Goal: Check status: Check status

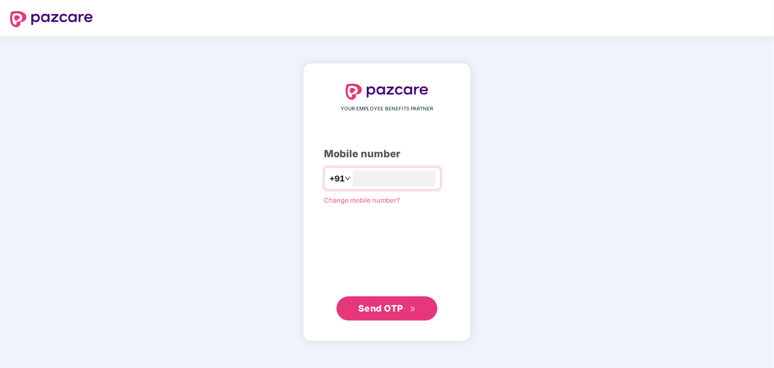
type input "**********"
click at [381, 308] on span "Send OTP" at bounding box center [380, 308] width 45 height 11
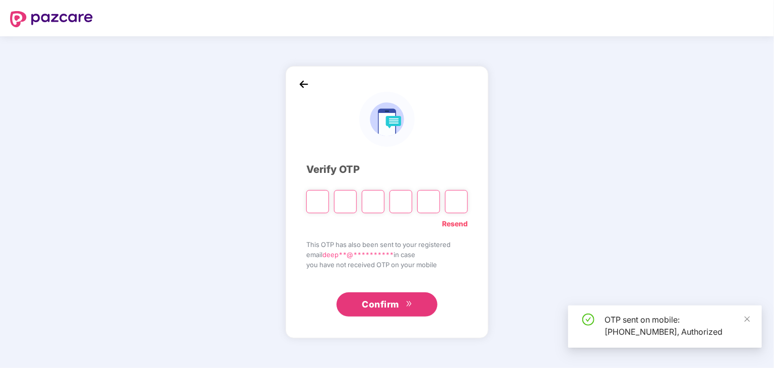
click at [318, 202] on input "Please enter verification code. Digit 1" at bounding box center [317, 201] width 23 height 23
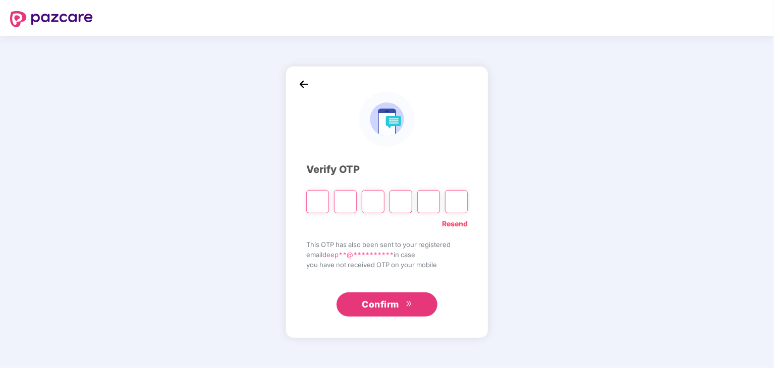
type input "*"
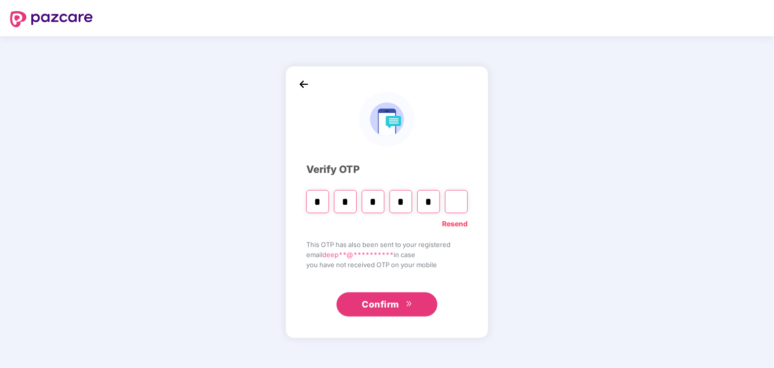
type input "*"
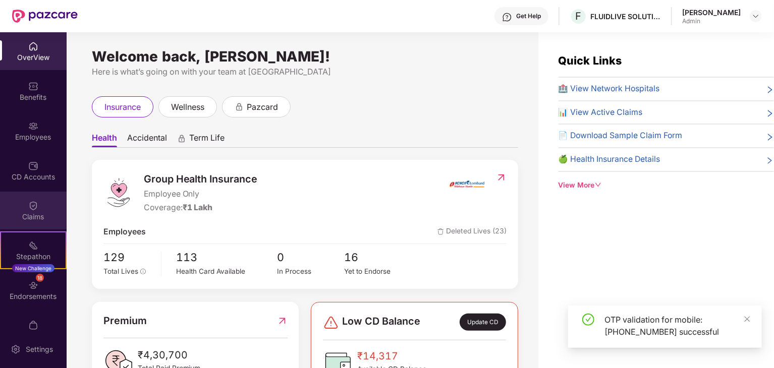
click at [34, 214] on div "Claims" at bounding box center [33, 217] width 67 height 10
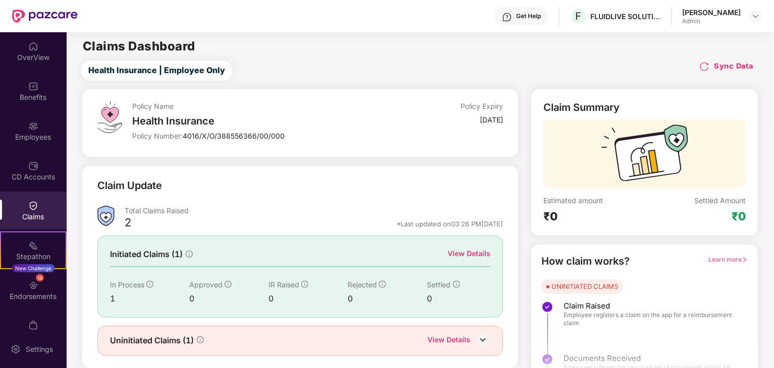
click at [474, 254] on div "View Details" at bounding box center [469, 253] width 43 height 11
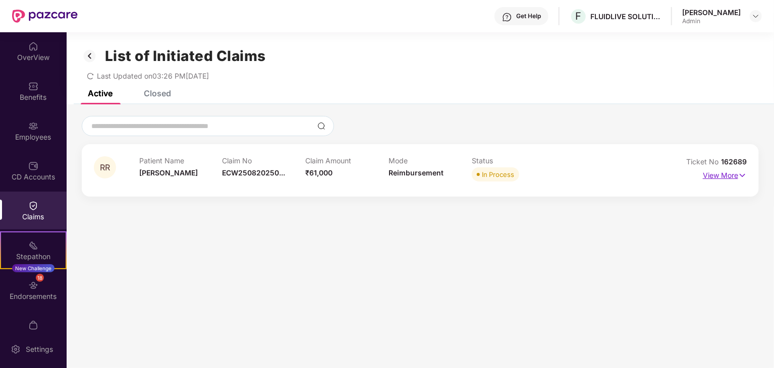
click at [720, 178] on p "View More" at bounding box center [725, 175] width 44 height 14
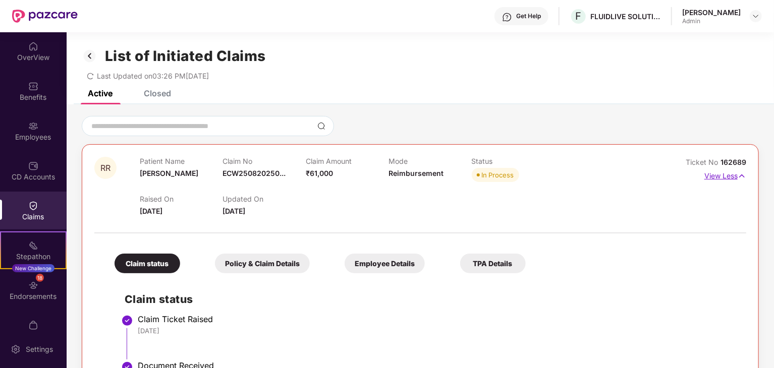
click at [738, 177] on img at bounding box center [742, 176] width 9 height 11
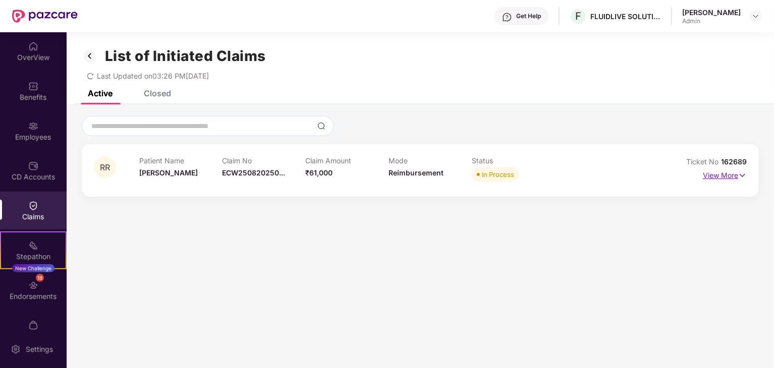
click at [723, 175] on p "View More" at bounding box center [725, 175] width 44 height 14
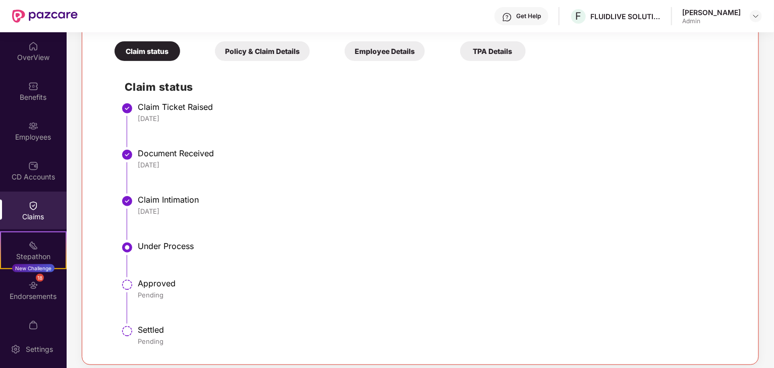
scroll to position [220, 0]
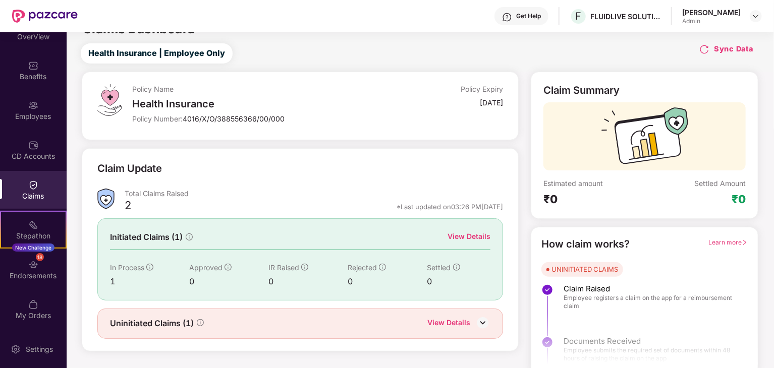
scroll to position [26, 0]
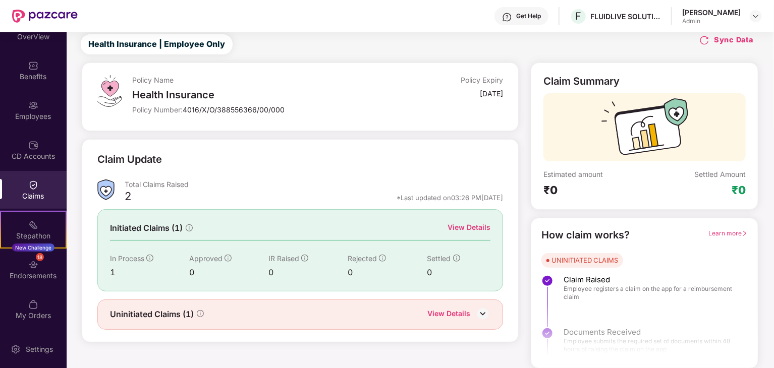
click at [459, 312] on div "View Details" at bounding box center [449, 314] width 43 height 13
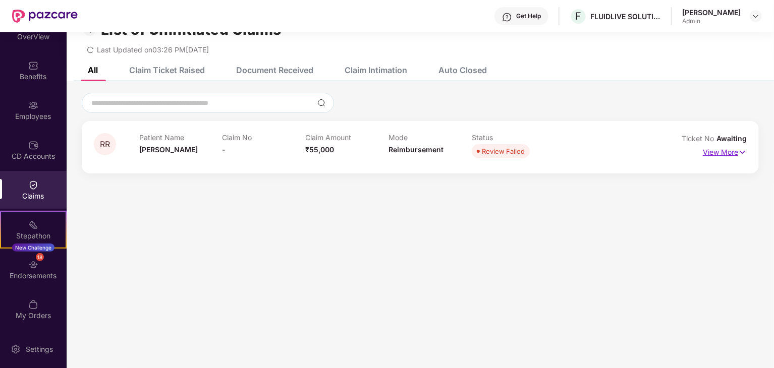
click at [715, 152] on p "View More" at bounding box center [725, 151] width 44 height 14
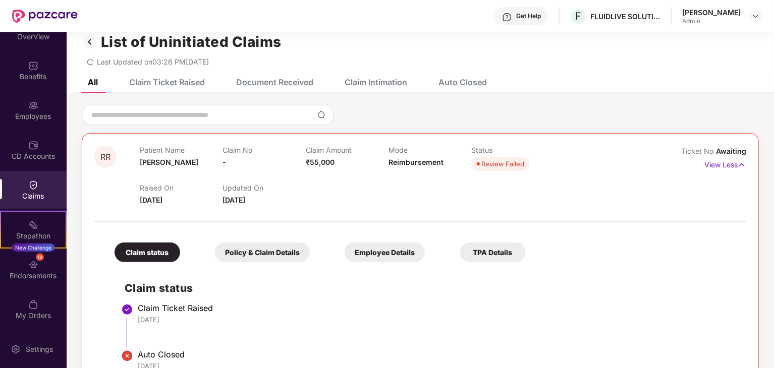
scroll to position [0, 0]
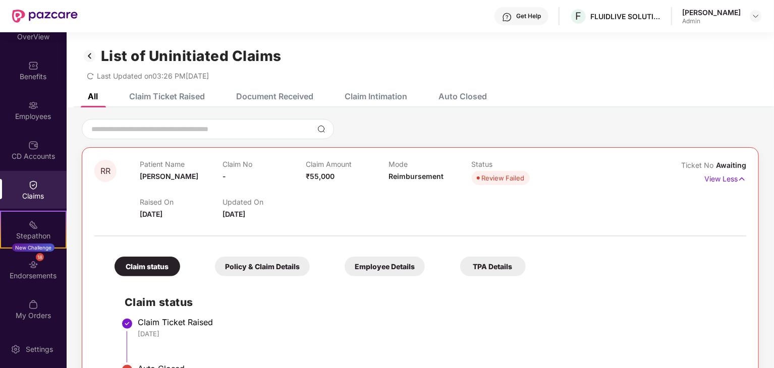
click at [91, 57] on img at bounding box center [90, 55] width 16 height 17
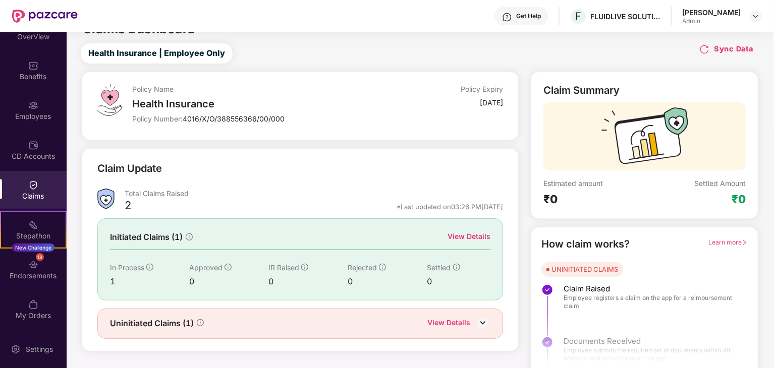
scroll to position [26, 0]
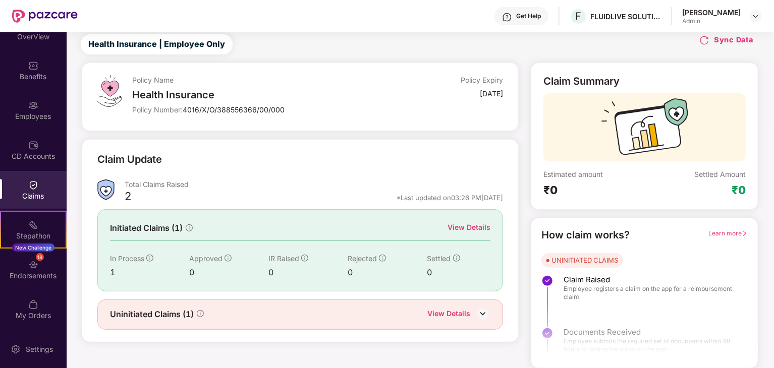
click at [481, 229] on div "View Details" at bounding box center [469, 227] width 43 height 11
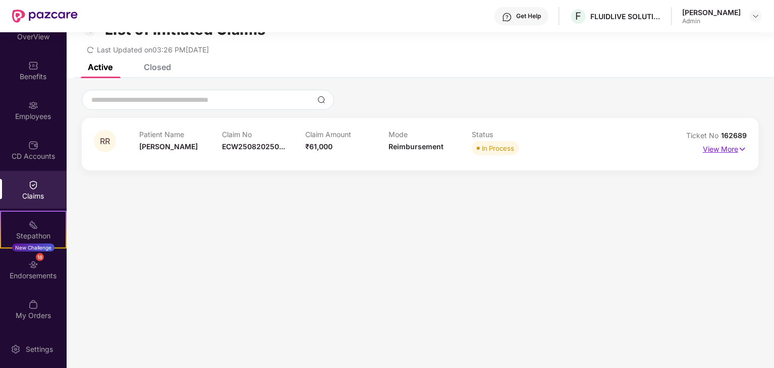
click at [727, 147] on p "View More" at bounding box center [725, 148] width 44 height 14
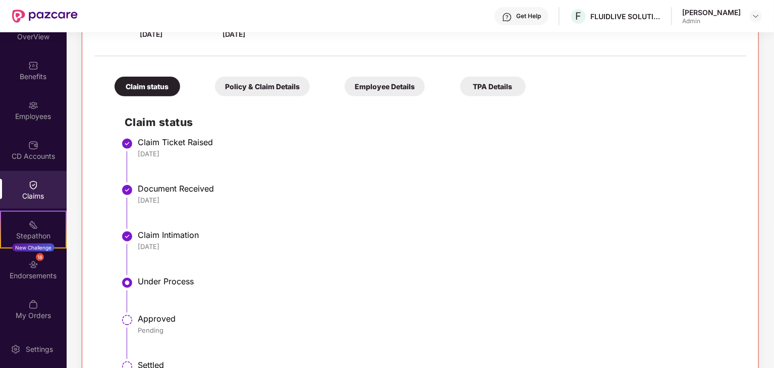
scroll to position [220, 0]
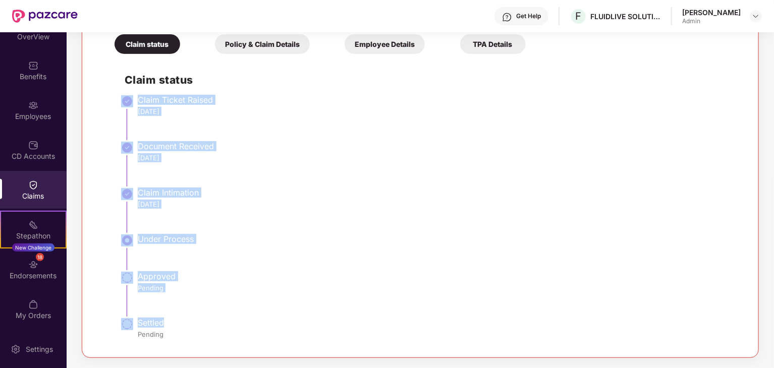
drag, startPoint x: 165, startPoint y: 324, endPoint x: 238, endPoint y: 139, distance: 198.5
click at [125, 102] on ul "Claim Ticket Raised [DATE] Document Received [DATE] Claim Intimation [DATE] Und…" at bounding box center [431, 221] width 612 height 247
click at [382, 185] on li "Document Received [DATE]" at bounding box center [431, 168] width 612 height 46
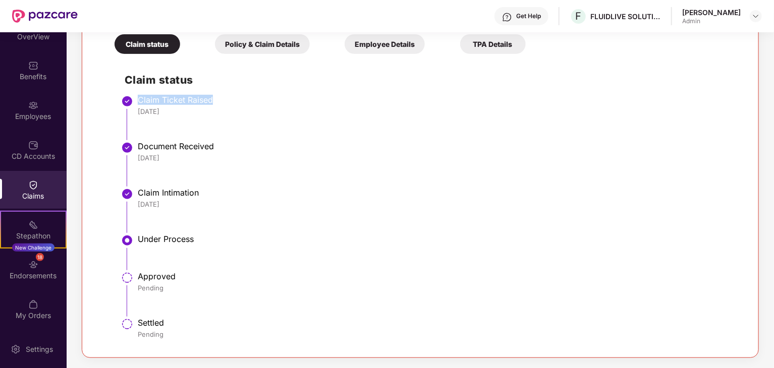
drag, startPoint x: 218, startPoint y: 101, endPoint x: 109, endPoint y: 98, distance: 108.6
click at [109, 98] on div "Claim status Claim Ticket Raised [DATE] Document Received [DATE] Claim Intimati…" at bounding box center [420, 202] width 632 height 287
drag, startPoint x: 226, startPoint y: 145, endPoint x: 103, endPoint y: 146, distance: 122.7
click at [103, 146] on div "Claim status Policy & Claim Details Employee Details TPA Details Claim status C…" at bounding box center [420, 182] width 652 height 327
drag, startPoint x: 208, startPoint y: 192, endPoint x: 111, endPoint y: 191, distance: 96.9
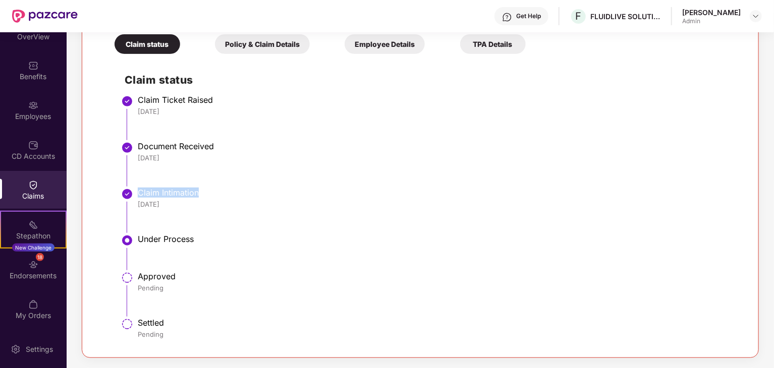
click at [111, 191] on div "Claim status Claim Ticket Raised [DATE] Document Received [DATE] Claim Intimati…" at bounding box center [420, 202] width 632 height 287
drag, startPoint x: 202, startPoint y: 239, endPoint x: 119, endPoint y: 242, distance: 82.8
click at [119, 242] on div "Claim status Claim Ticket Raised [DATE] Document Received [DATE] Claim Intimati…" at bounding box center [420, 202] width 632 height 287
drag, startPoint x: 180, startPoint y: 279, endPoint x: 123, endPoint y: 281, distance: 57.1
click at [125, 281] on li "Approved Pending" at bounding box center [431, 298] width 612 height 46
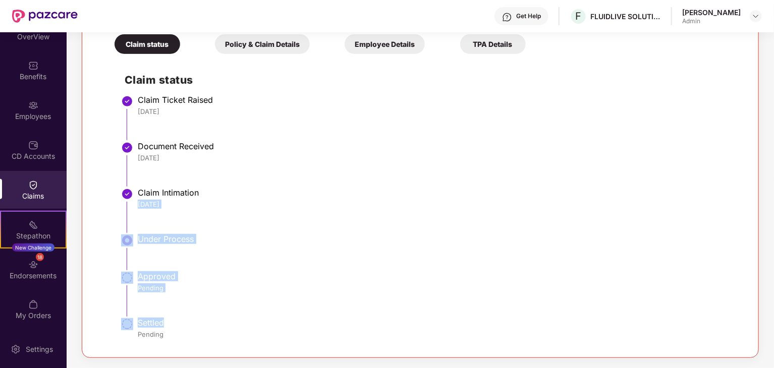
drag, startPoint x: 169, startPoint y: 325, endPoint x: 111, endPoint y: 208, distance: 130.3
click at [111, 208] on div "Claim status Claim Ticket Raised [DATE] Document Received [DATE] Claim Intimati…" at bounding box center [420, 202] width 632 height 287
click at [91, 213] on div "RR Patient Name [PERSON_NAME] Claim No ECW250820250... Claim Amount ₹61,000 Mod…" at bounding box center [420, 142] width 677 height 434
click at [222, 249] on li "Under Process" at bounding box center [431, 256] width 612 height 37
drag, startPoint x: 179, startPoint y: 277, endPoint x: 127, endPoint y: 279, distance: 51.5
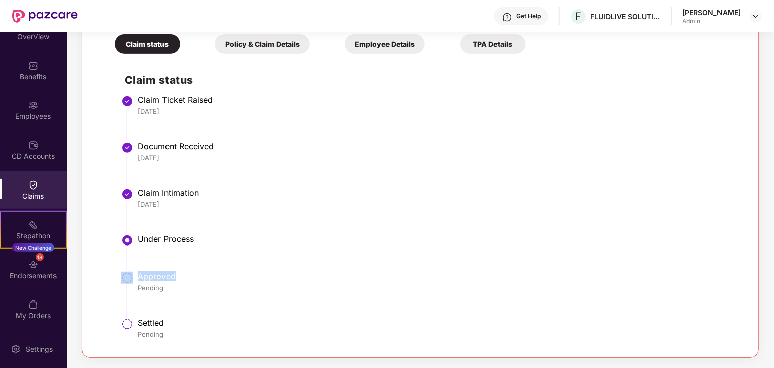
click at [127, 279] on li "Approved Pending" at bounding box center [431, 298] width 612 height 46
click at [198, 270] on li "Under Process" at bounding box center [431, 256] width 612 height 37
drag, startPoint x: 180, startPoint y: 277, endPoint x: 139, endPoint y: 277, distance: 40.9
click at [139, 277] on div "Approved" at bounding box center [437, 277] width 599 height 10
click at [192, 283] on div "Approved Pending" at bounding box center [437, 282] width 599 height 21
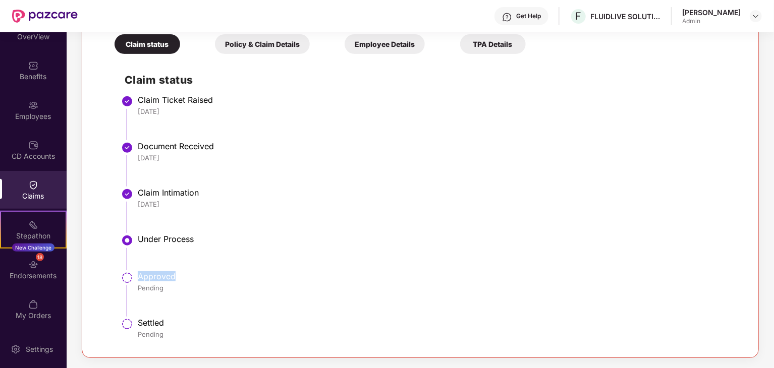
drag, startPoint x: 179, startPoint y: 276, endPoint x: 138, endPoint y: 277, distance: 40.9
click at [138, 277] on div "Approved" at bounding box center [437, 277] width 599 height 10
click at [187, 279] on div "Approved" at bounding box center [437, 277] width 599 height 10
click at [186, 274] on div "Approved" at bounding box center [437, 277] width 599 height 10
click at [180, 277] on div "Approved" at bounding box center [437, 277] width 599 height 10
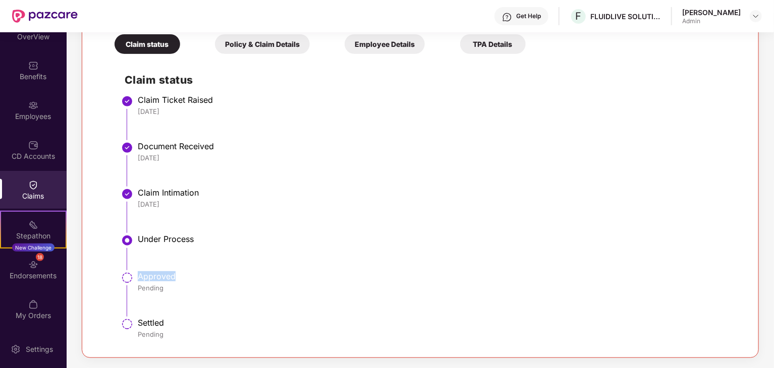
drag, startPoint x: 178, startPoint y: 277, endPoint x: 136, endPoint y: 275, distance: 41.9
click at [136, 275] on li "Approved Pending" at bounding box center [431, 298] width 612 height 46
click at [187, 275] on div "Approved" at bounding box center [437, 277] width 599 height 10
click at [172, 275] on div "Approved" at bounding box center [437, 277] width 599 height 10
drag, startPoint x: 177, startPoint y: 277, endPoint x: 139, endPoint y: 278, distance: 37.4
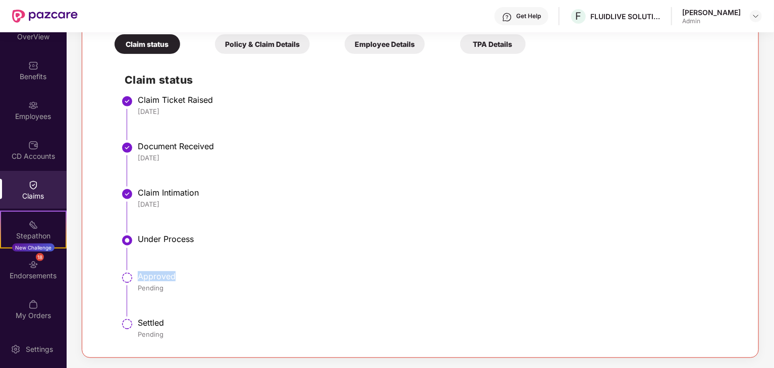
click at [139, 278] on div "Approved" at bounding box center [437, 277] width 599 height 10
click at [174, 278] on div "Approved" at bounding box center [437, 277] width 599 height 10
drag, startPoint x: 176, startPoint y: 277, endPoint x: 129, endPoint y: 275, distance: 46.5
click at [129, 275] on li "Approved Pending" at bounding box center [431, 298] width 612 height 46
click at [196, 273] on div "Approved" at bounding box center [437, 277] width 599 height 10
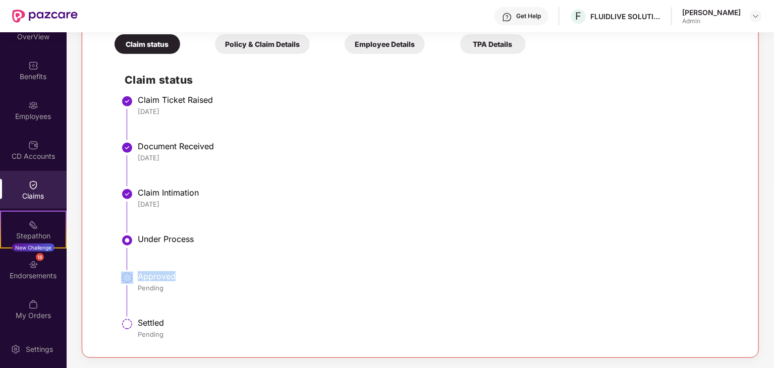
click at [172, 278] on div "Approved" at bounding box center [437, 277] width 599 height 10
drag, startPoint x: 176, startPoint y: 277, endPoint x: 138, endPoint y: 279, distance: 37.9
click at [138, 279] on div "Approved" at bounding box center [437, 277] width 599 height 10
click at [183, 280] on div "Approved" at bounding box center [437, 277] width 599 height 10
drag, startPoint x: 178, startPoint y: 277, endPoint x: 140, endPoint y: 273, distance: 38.0
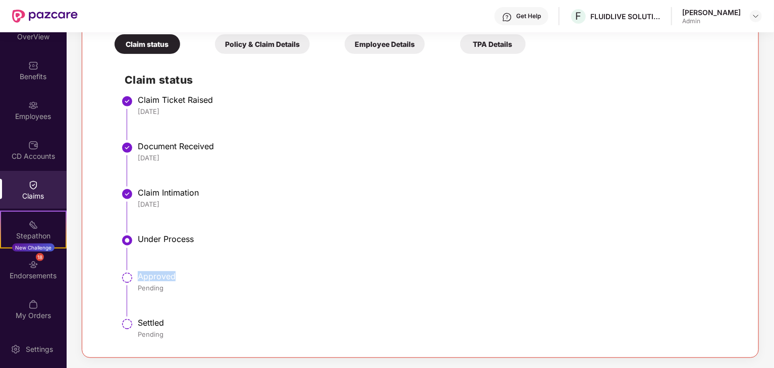
click at [140, 273] on div "Approved" at bounding box center [437, 277] width 599 height 10
click at [208, 274] on div "Approved" at bounding box center [437, 277] width 599 height 10
drag, startPoint x: 212, startPoint y: 100, endPoint x: 139, endPoint y: 97, distance: 72.8
click at [139, 97] on div "Claim Ticket Raised" at bounding box center [437, 100] width 599 height 10
drag, startPoint x: 217, startPoint y: 145, endPoint x: 139, endPoint y: 143, distance: 77.8
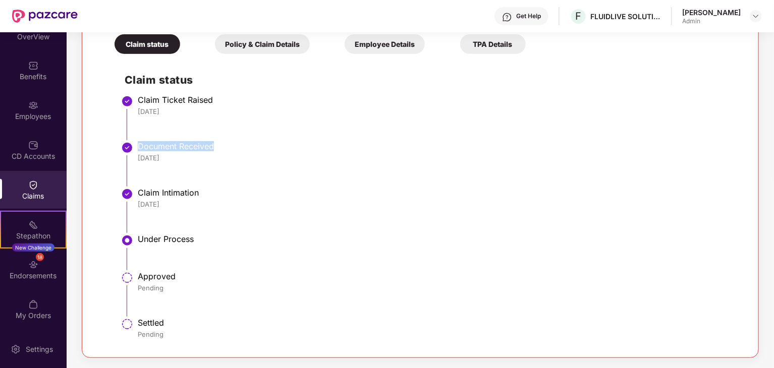
click at [139, 143] on div "Document Received" at bounding box center [437, 146] width 599 height 10
drag, startPoint x: 199, startPoint y: 192, endPoint x: 138, endPoint y: 193, distance: 61.6
click at [138, 193] on div "Claim Intimation" at bounding box center [437, 193] width 599 height 10
drag, startPoint x: 198, startPoint y: 239, endPoint x: 140, endPoint y: 238, distance: 58.1
click at [140, 238] on div "Under Process" at bounding box center [437, 239] width 599 height 10
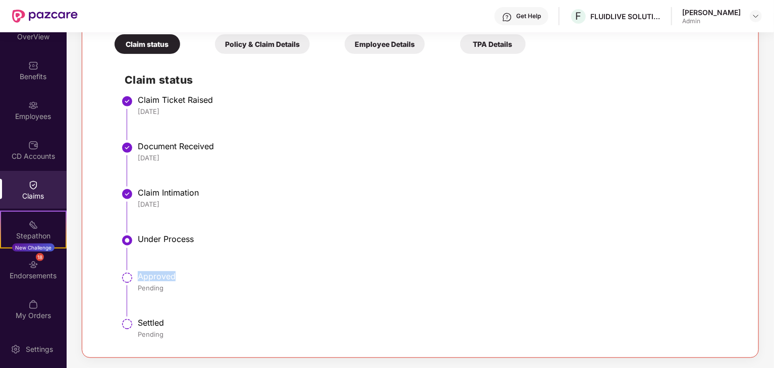
drag, startPoint x: 176, startPoint y: 276, endPoint x: 139, endPoint y: 276, distance: 37.4
click at [139, 276] on div "Approved" at bounding box center [437, 277] width 599 height 10
drag, startPoint x: 165, startPoint y: 323, endPoint x: 139, endPoint y: 322, distance: 25.7
click at [139, 322] on div "Settled" at bounding box center [437, 323] width 599 height 10
drag, startPoint x: 176, startPoint y: 277, endPoint x: 138, endPoint y: 275, distance: 37.9
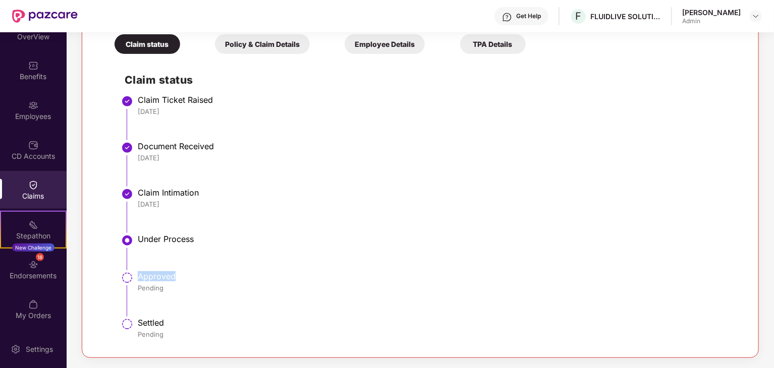
click at [138, 275] on div "Approved" at bounding box center [437, 277] width 599 height 10
drag, startPoint x: 196, startPoint y: 239, endPoint x: 139, endPoint y: 238, distance: 56.5
click at [139, 238] on div "Under Process" at bounding box center [437, 239] width 599 height 10
drag, startPoint x: 200, startPoint y: 192, endPoint x: 140, endPoint y: 193, distance: 60.1
click at [140, 193] on div "Claim Intimation" at bounding box center [437, 193] width 599 height 10
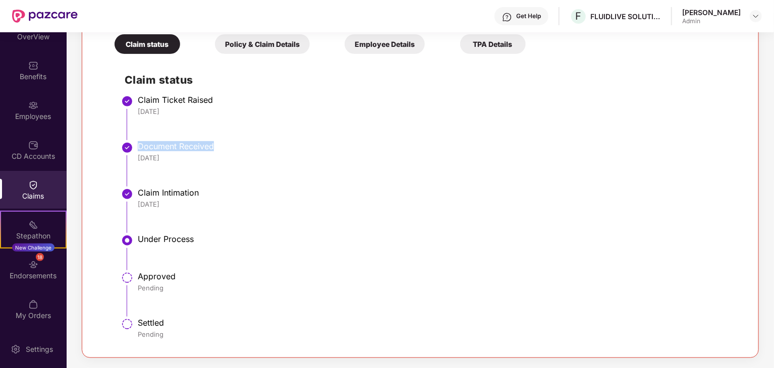
drag, startPoint x: 214, startPoint y: 145, endPoint x: 138, endPoint y: 145, distance: 76.2
click at [138, 145] on div "Document Received" at bounding box center [437, 146] width 599 height 10
drag, startPoint x: 217, startPoint y: 99, endPoint x: 139, endPoint y: 102, distance: 77.8
click at [139, 102] on div "Claim Ticket Raised" at bounding box center [437, 100] width 599 height 10
click at [223, 133] on li "Claim Ticket Raised [DATE]" at bounding box center [431, 121] width 612 height 46
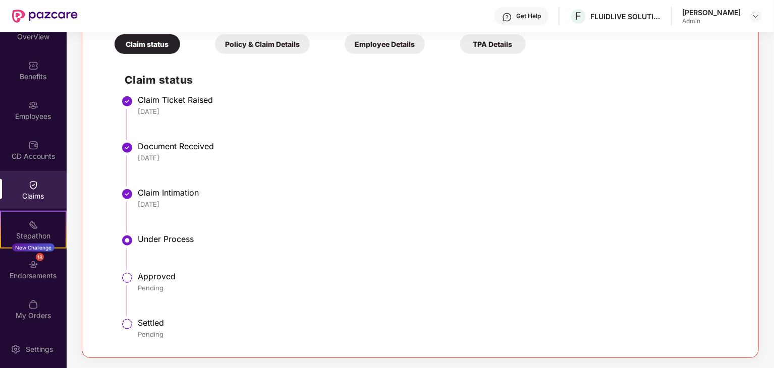
click at [301, 250] on li "Under Process" at bounding box center [431, 256] width 612 height 37
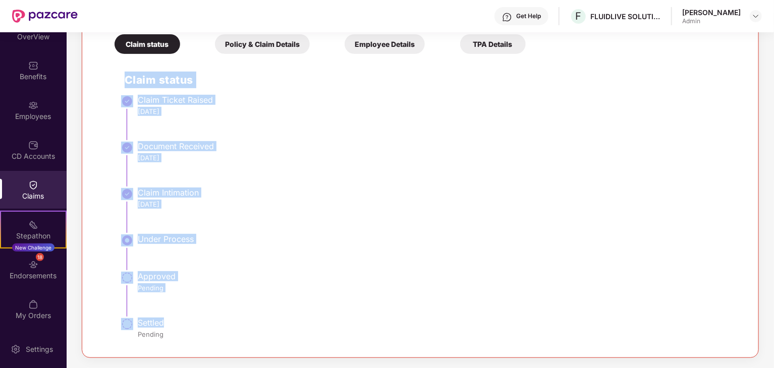
drag, startPoint x: 170, startPoint y: 322, endPoint x: 123, endPoint y: 80, distance: 245.7
click at [123, 80] on div "Claim status Claim Ticket Raised [DATE] Document Received [DATE] Claim Intimati…" at bounding box center [420, 202] width 632 height 287
click at [266, 142] on div "Document Received" at bounding box center [437, 146] width 599 height 10
drag, startPoint x: 126, startPoint y: 78, endPoint x: 184, endPoint y: 345, distance: 273.2
click at [184, 345] on div "Claim status Claim Ticket Raised [DATE] Document Received [DATE] Claim Intimati…" at bounding box center [420, 202] width 632 height 287
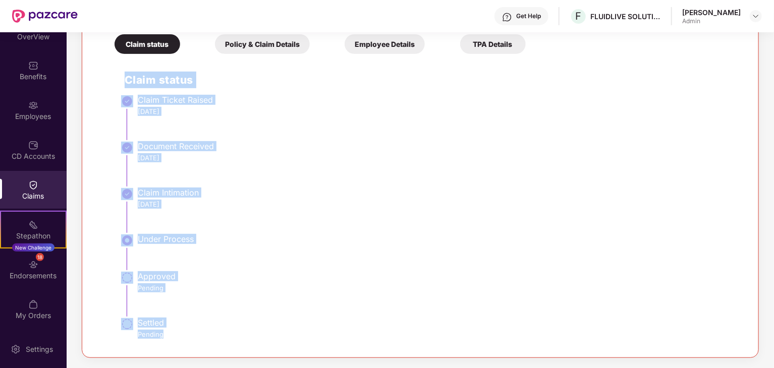
click at [244, 239] on div "Under Process" at bounding box center [437, 239] width 599 height 10
click at [233, 180] on li "Document Received [DATE]" at bounding box center [431, 168] width 612 height 46
drag, startPoint x: 125, startPoint y: 80, endPoint x: 174, endPoint y: 334, distance: 258.1
click at [174, 334] on div "Claim status Claim Ticket Raised [DATE] Document Received [DATE] Claim Intimati…" at bounding box center [420, 202] width 632 height 287
click at [321, 253] on li "Under Process" at bounding box center [431, 256] width 612 height 37
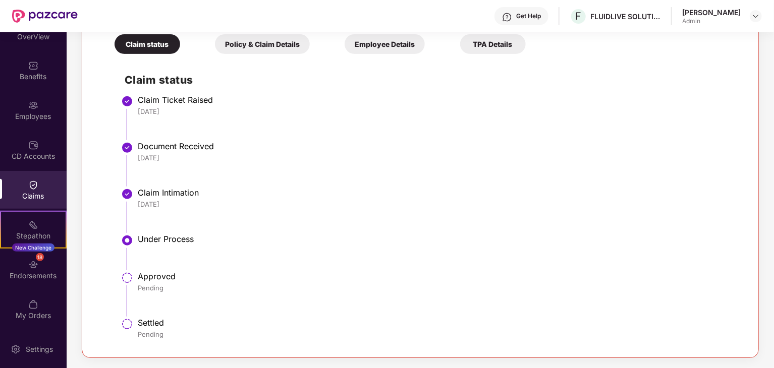
scroll to position [0, 0]
